Goal: Check status: Check status

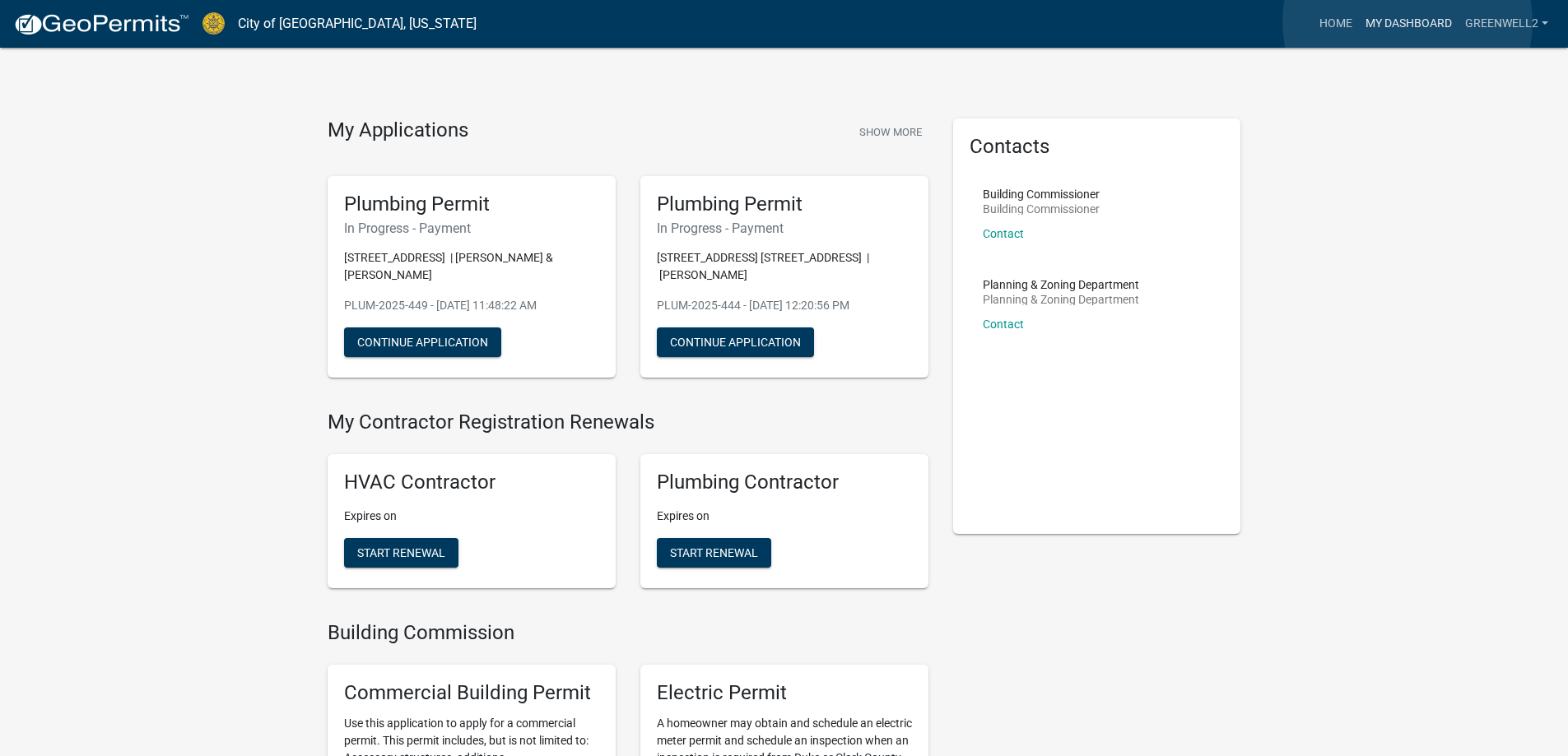
click at [1407, 23] on link "My Dashboard" at bounding box center [1408, 24] width 100 height 32
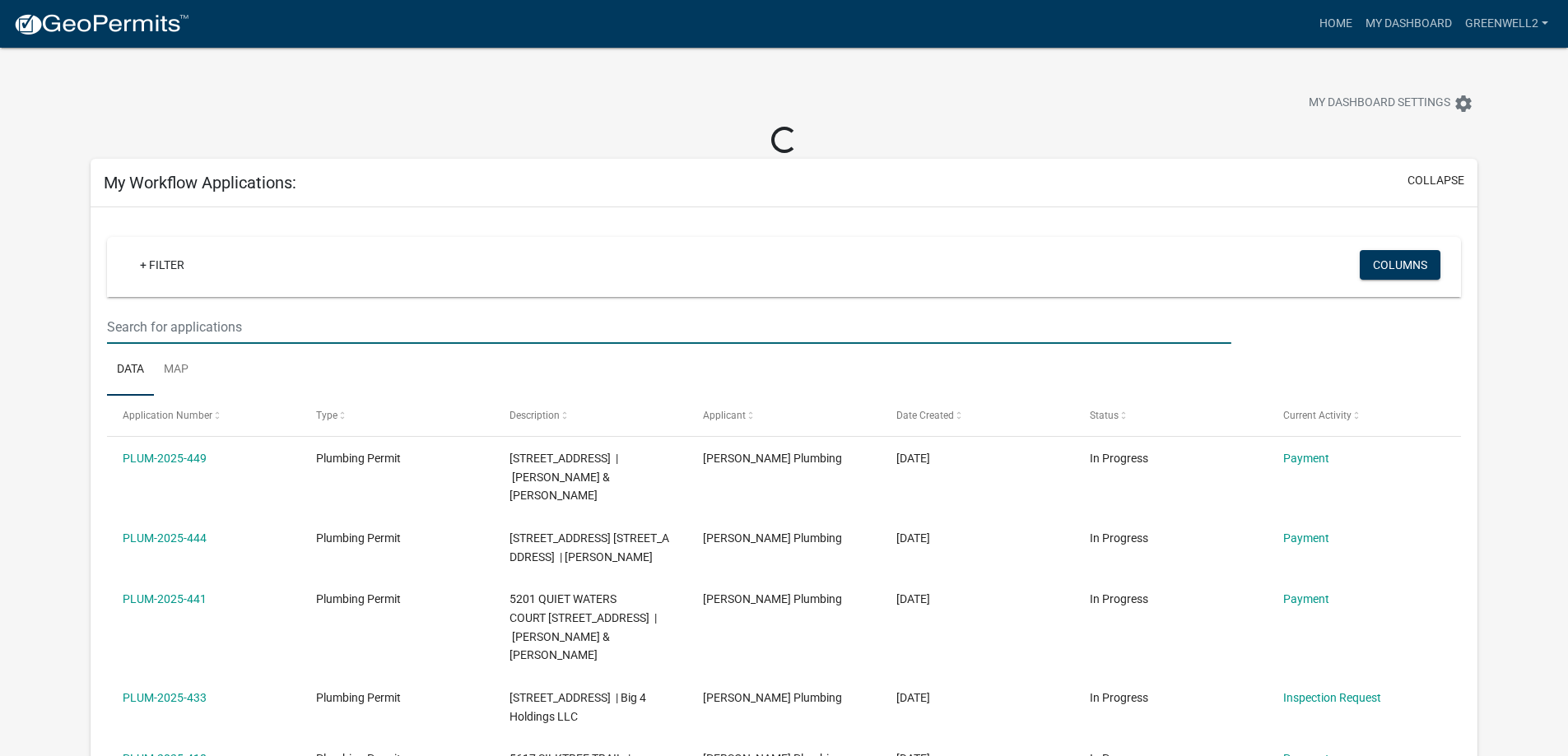
click at [232, 325] on input "text" at bounding box center [669, 327] width 1123 height 34
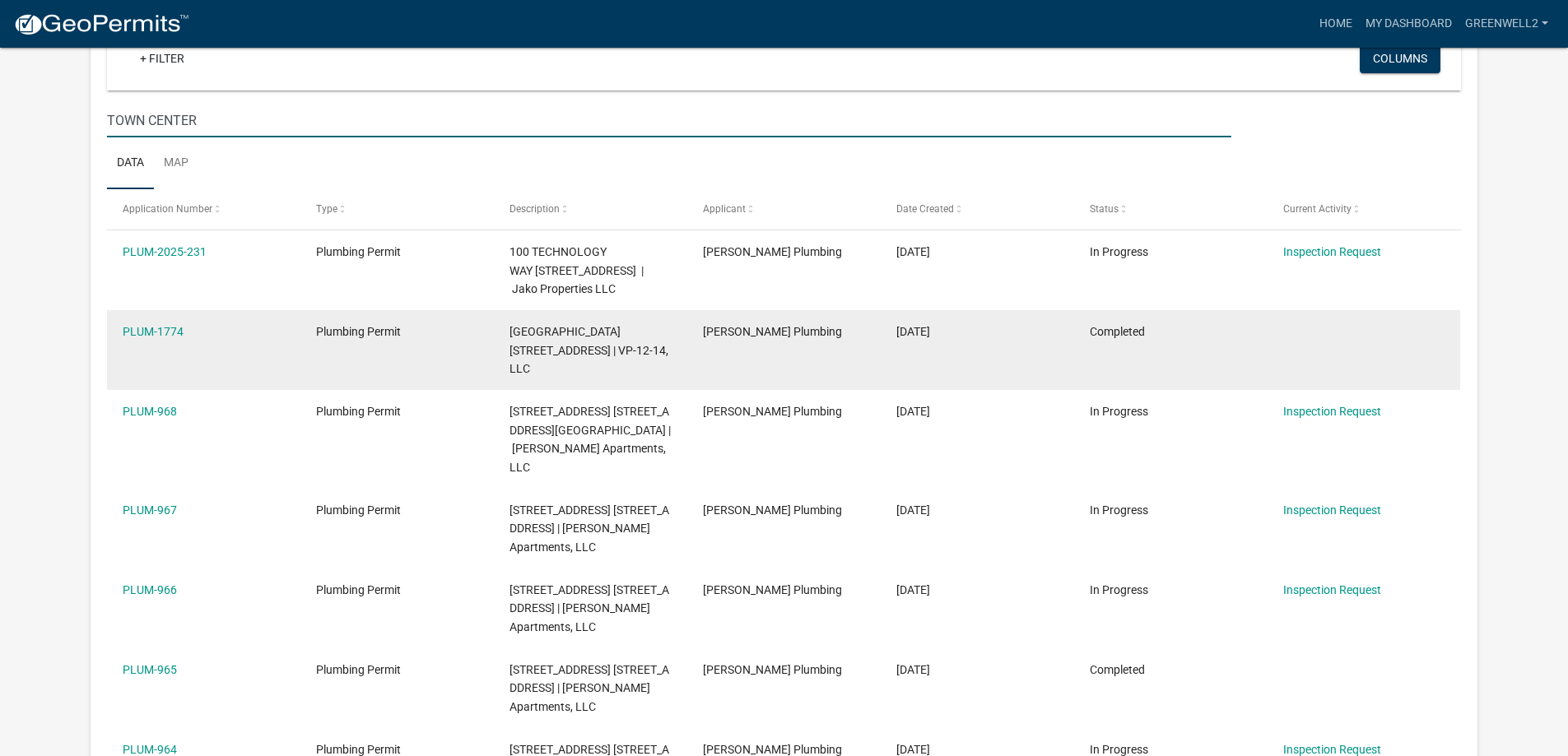
scroll to position [165, 0]
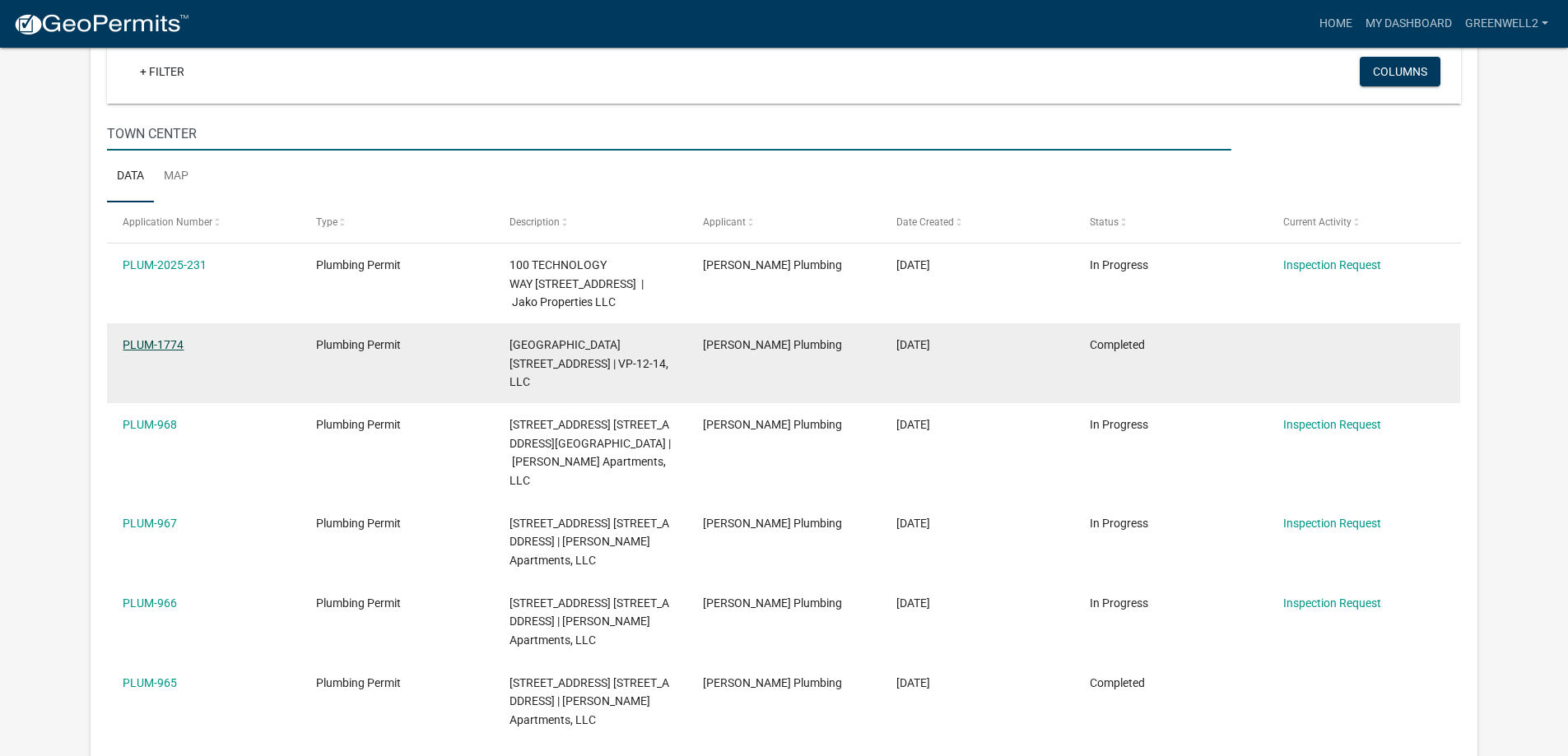
type input "TOWN CENTER"
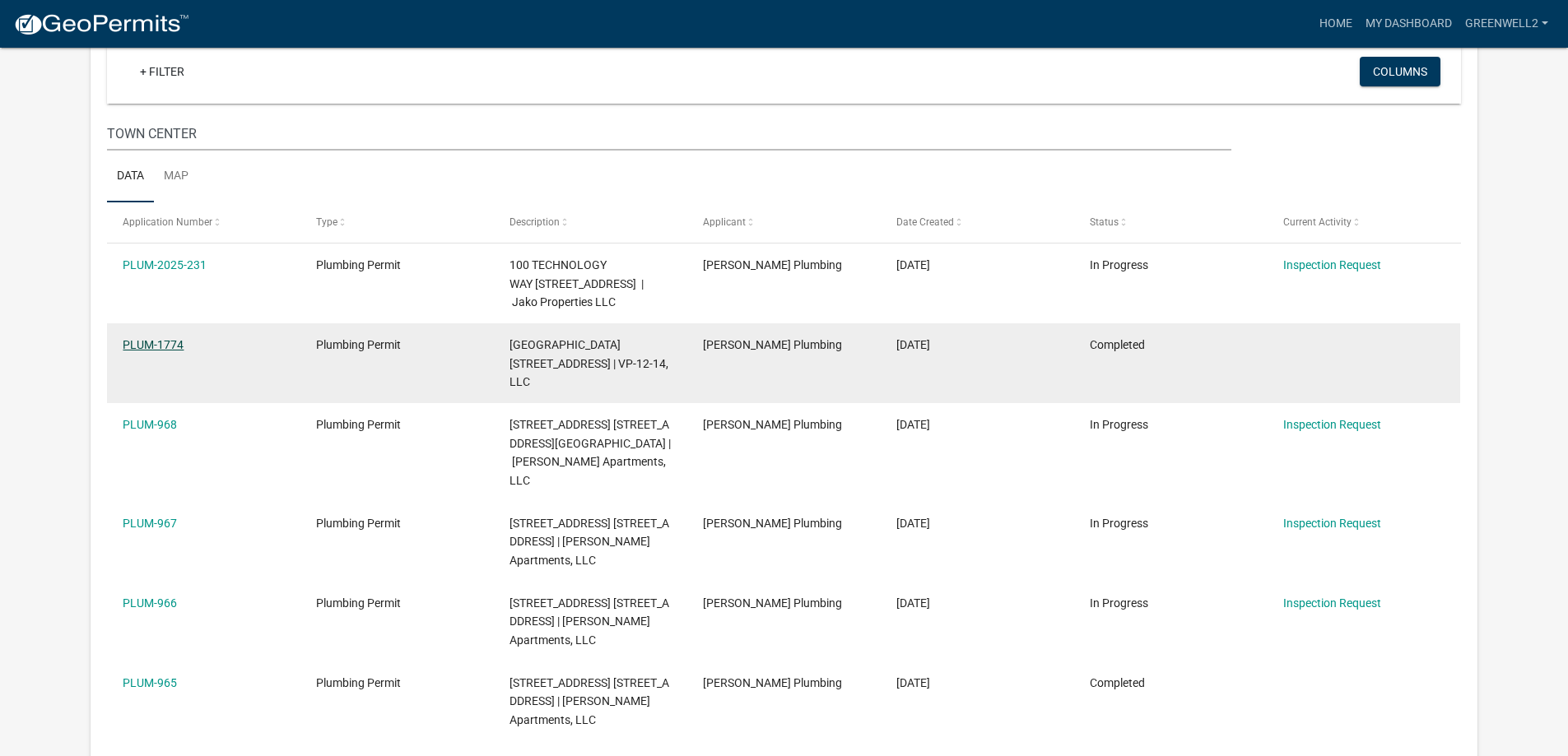
click at [156, 341] on link "PLUM-1774" at bounding box center [153, 344] width 61 height 13
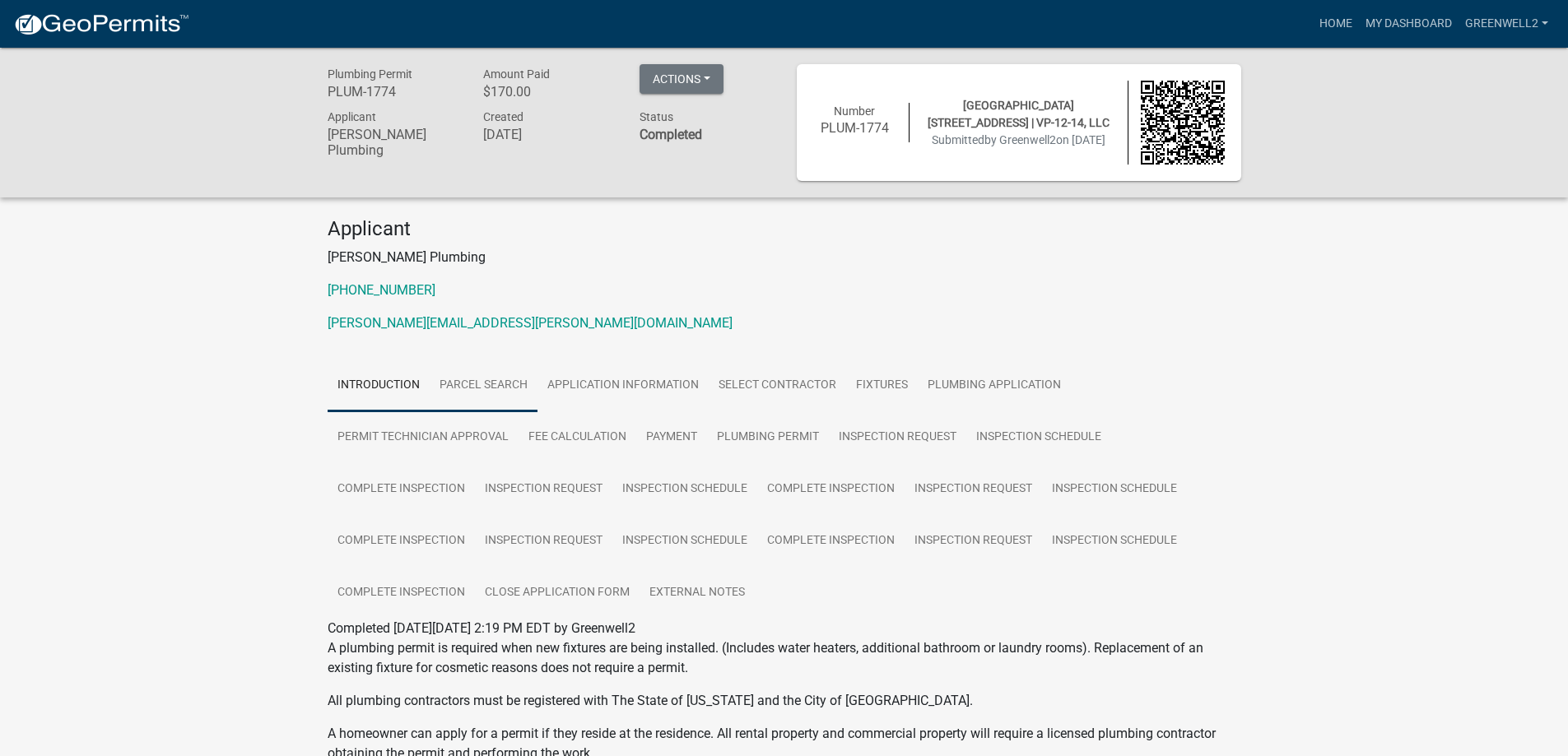
click at [497, 380] on link "Parcel search" at bounding box center [483, 385] width 107 height 52
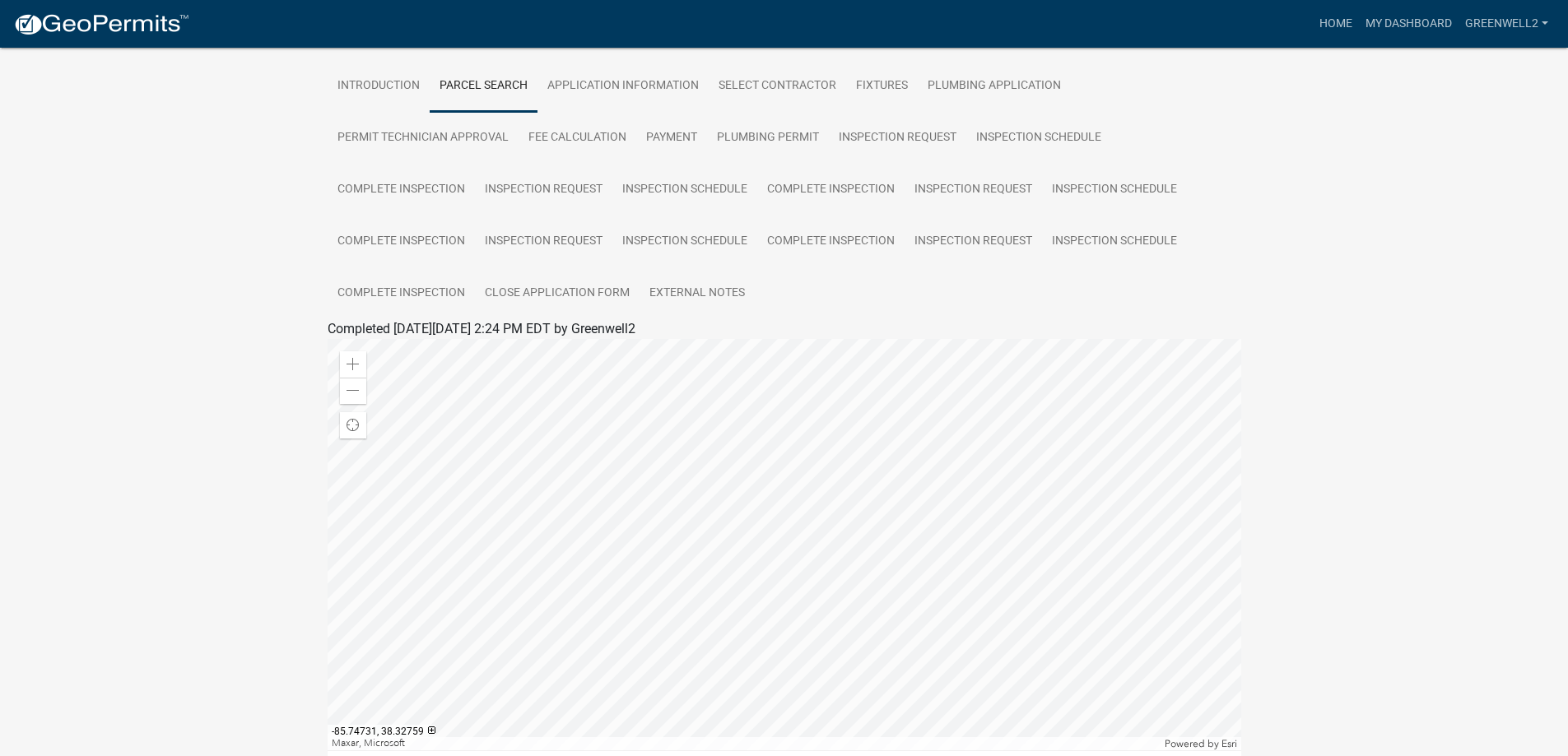
scroll to position [292, 0]
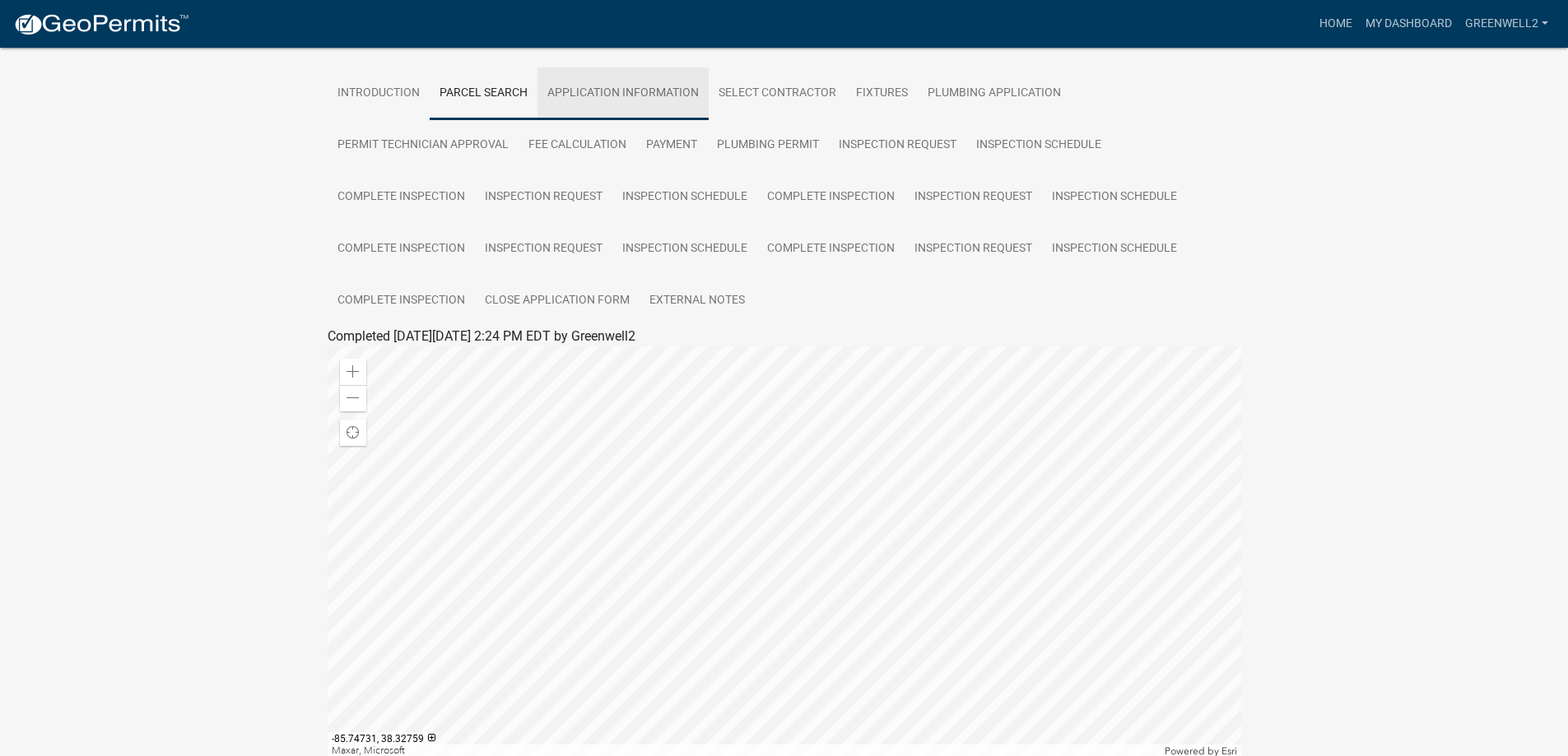
click at [649, 97] on link "Application Information" at bounding box center [623, 93] width 172 height 52
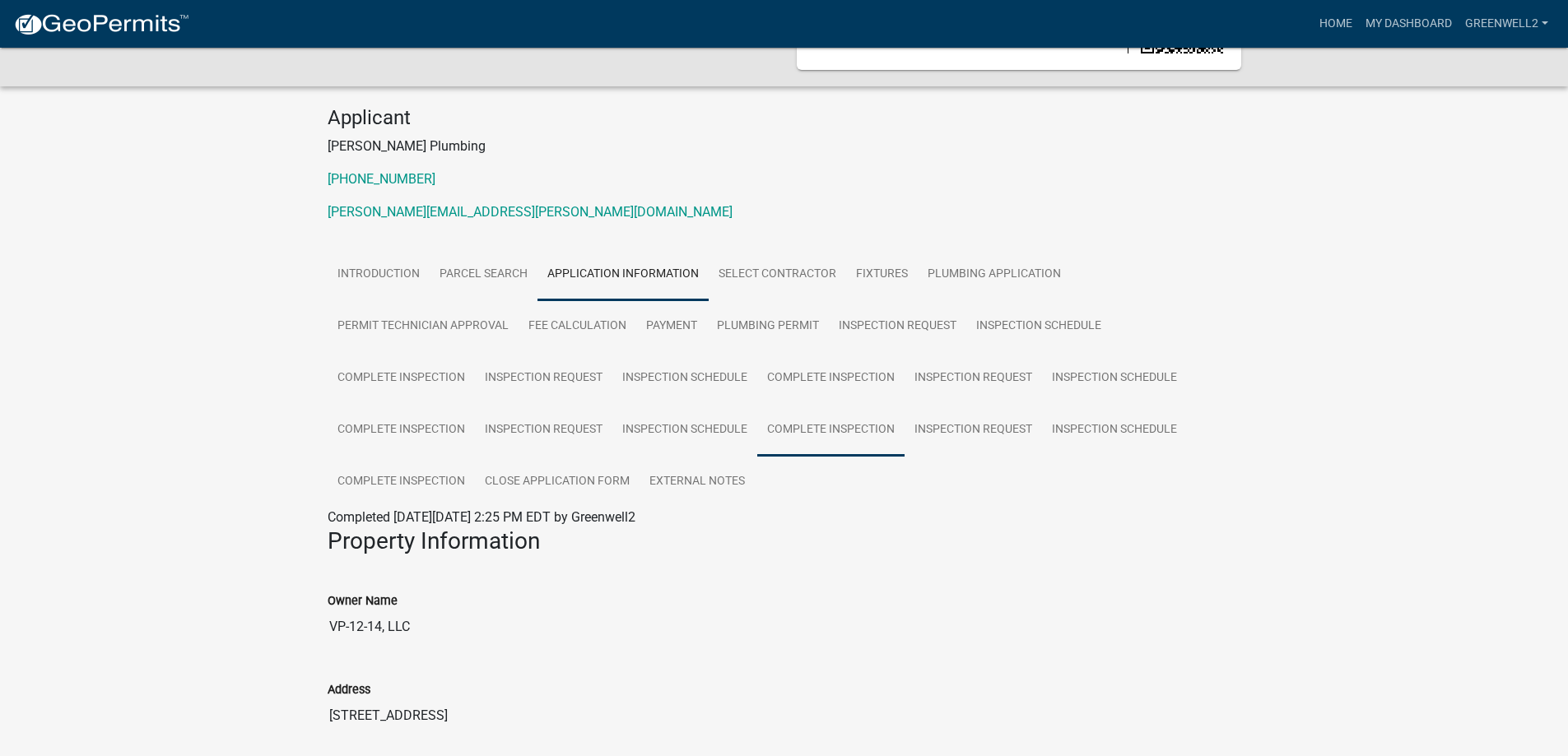
scroll to position [0, 0]
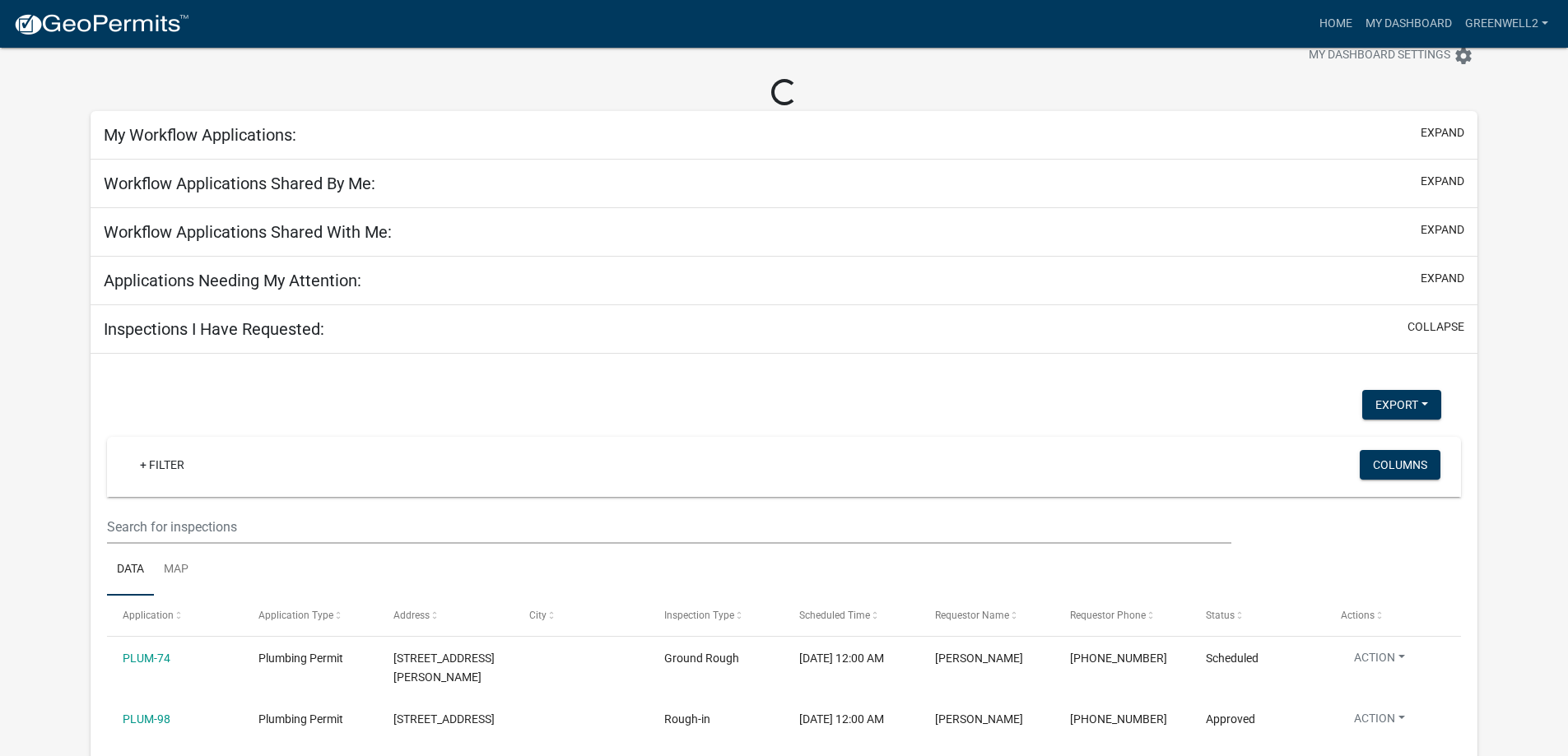
scroll to position [165, 0]
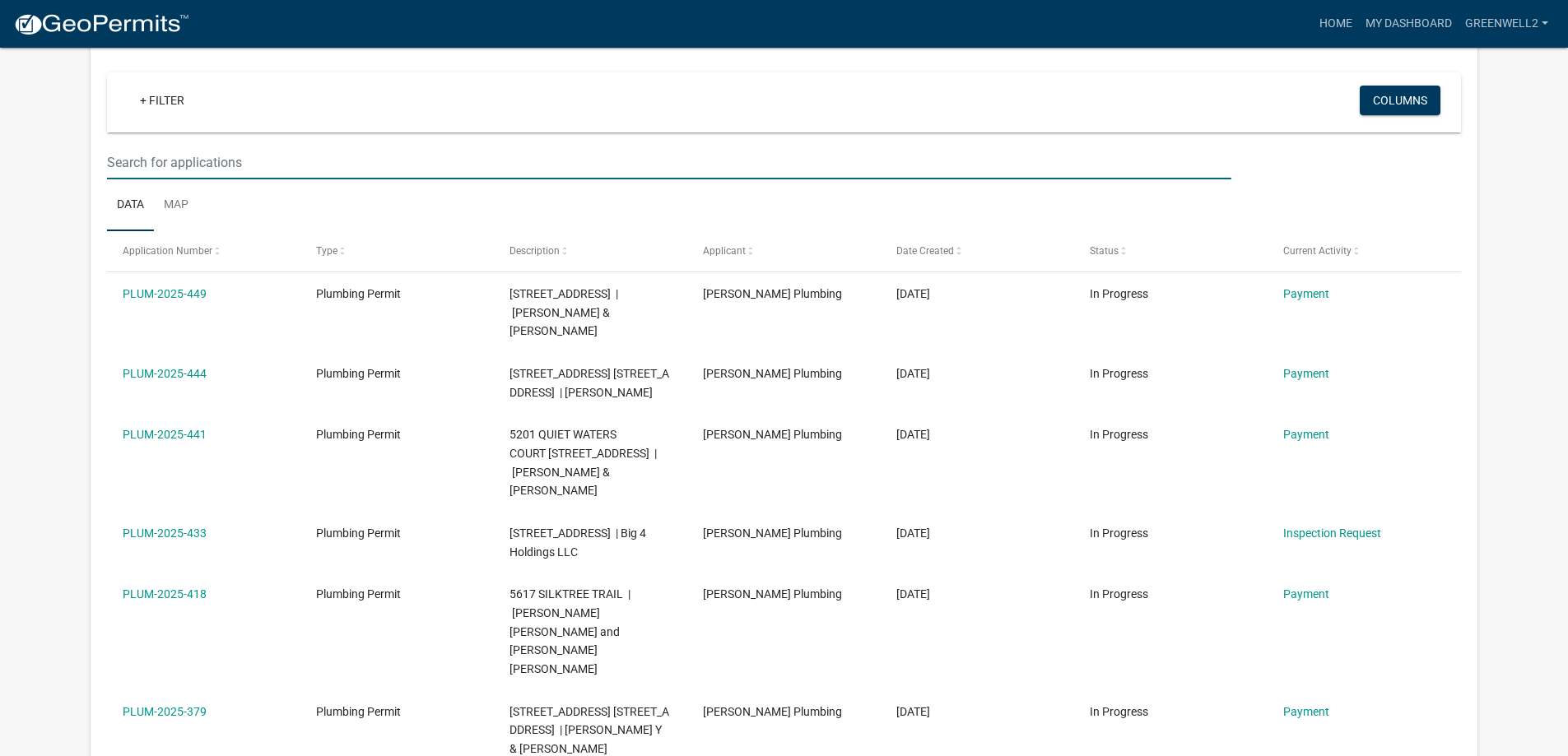
click at [182, 158] on input "text" at bounding box center [669, 163] width 1123 height 34
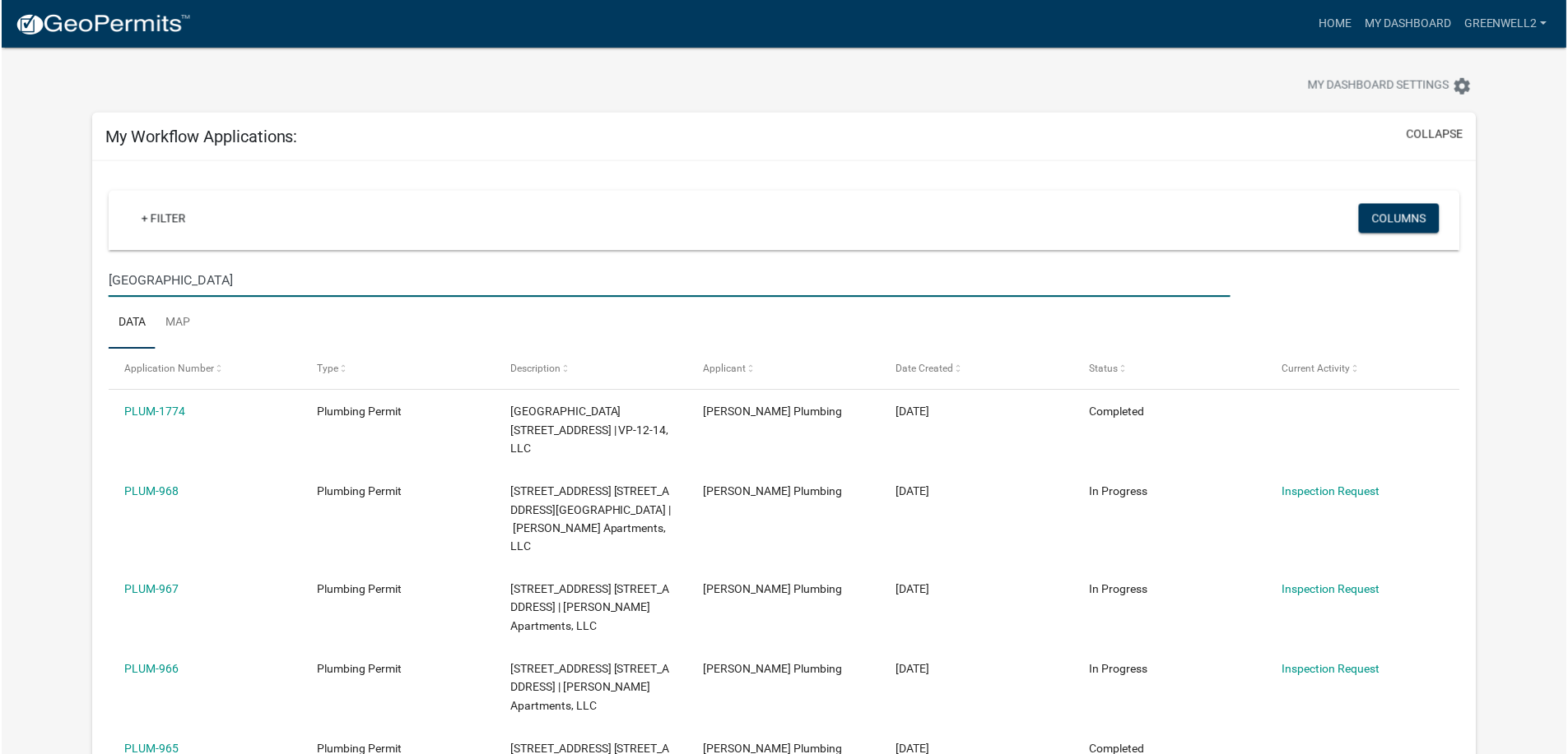
scroll to position [0, 0]
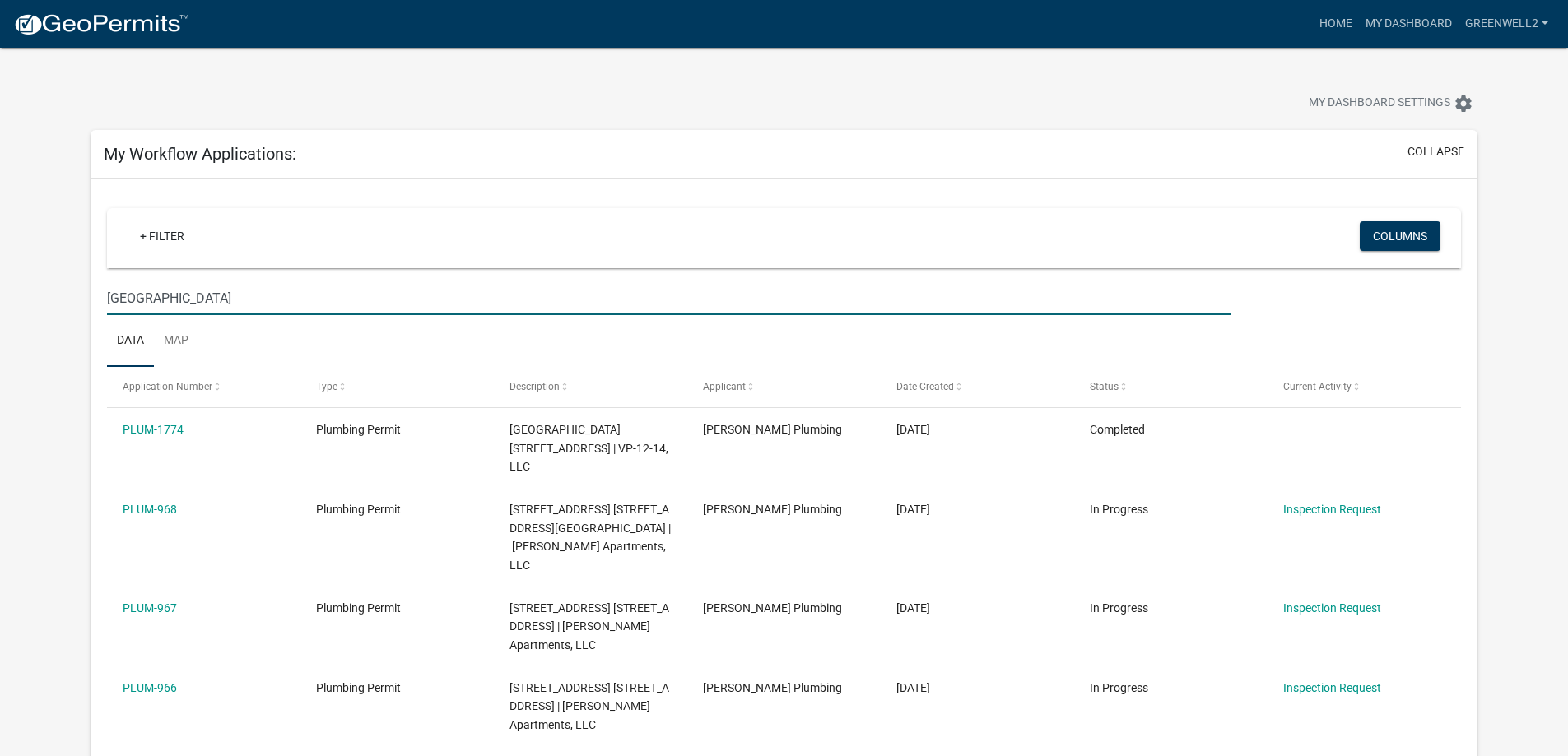
drag, startPoint x: 291, startPoint y: 299, endPoint x: 44, endPoint y: 294, distance: 247.1
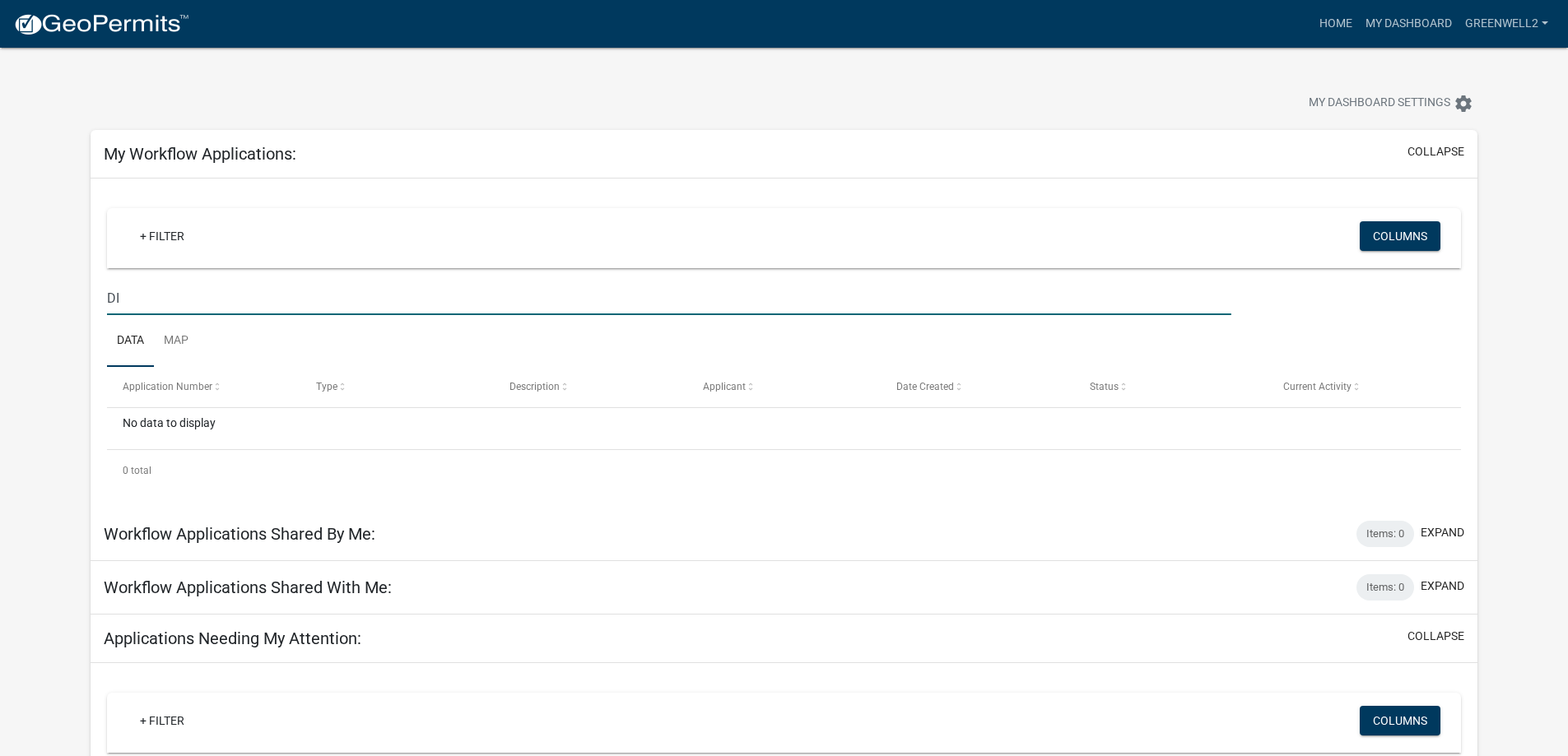
type input "D"
